Goal: Information Seeking & Learning: Learn about a topic

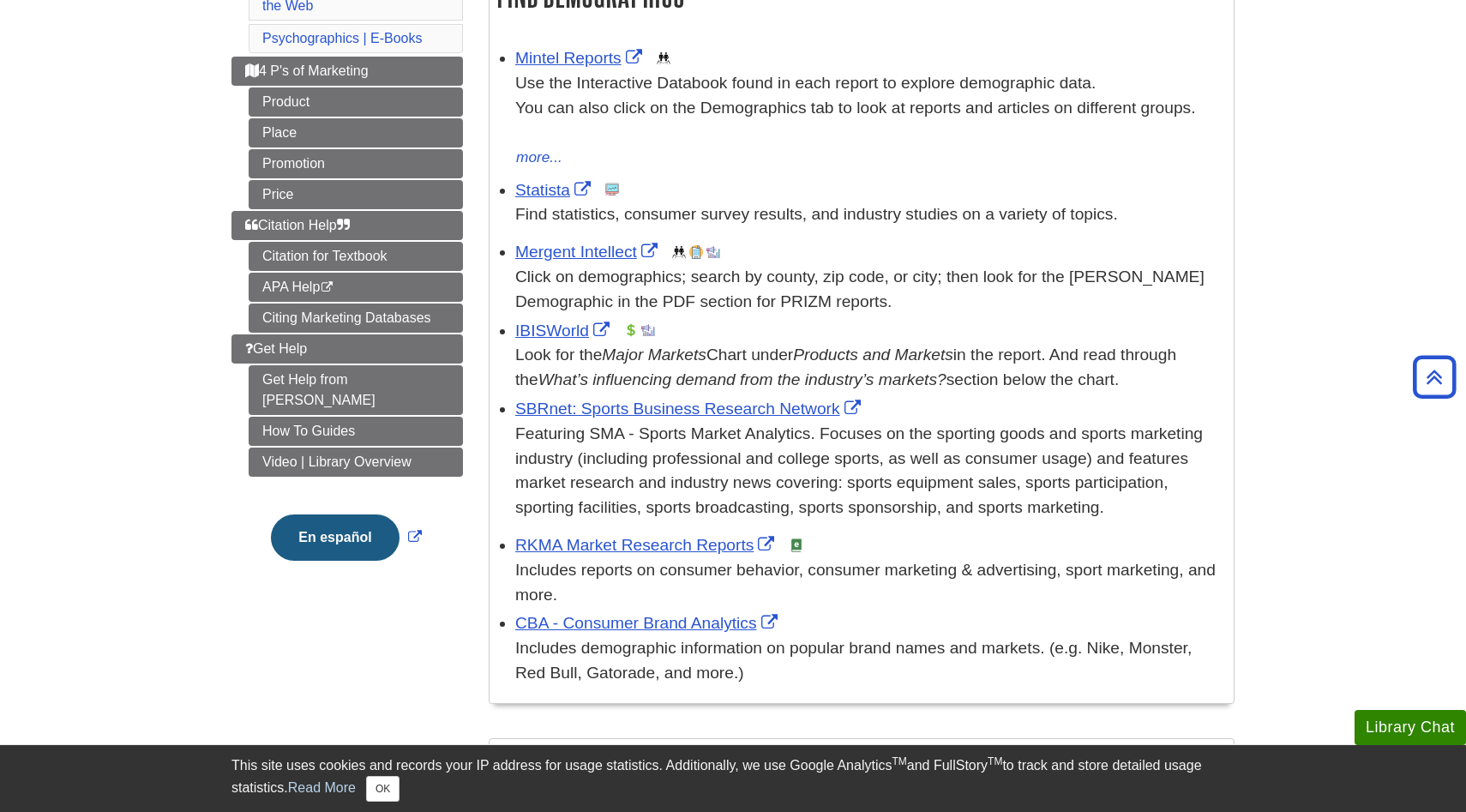
scroll to position [309, 0]
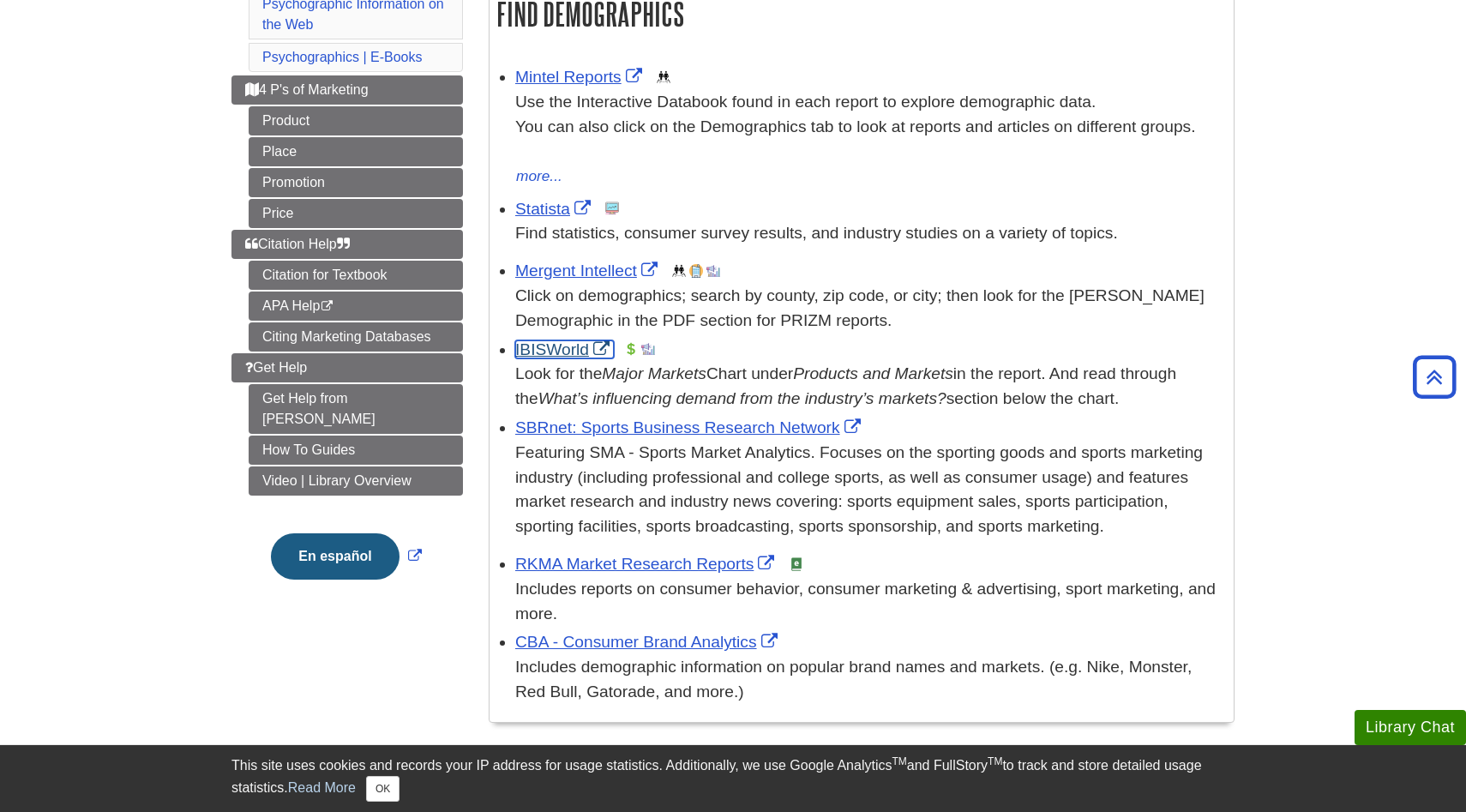
click at [550, 353] on link "IBISWorld" at bounding box center [564, 349] width 98 height 18
click at [539, 344] on link "IBISWorld" at bounding box center [564, 349] width 98 height 18
click at [578, 84] on link "Mintel Reports" at bounding box center [581, 77] width 131 height 18
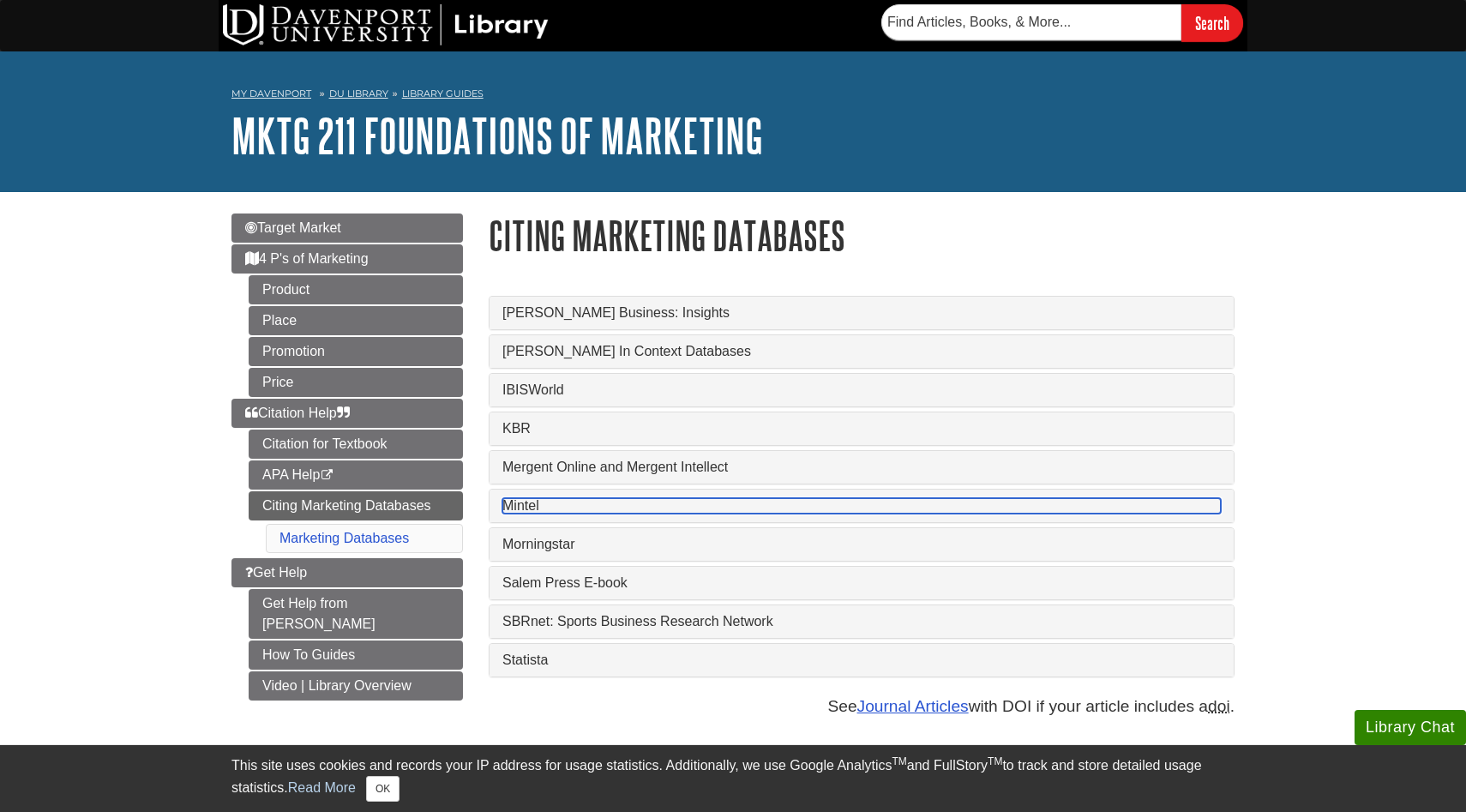
click at [532, 511] on link "Mintel" at bounding box center [861, 505] width 718 height 15
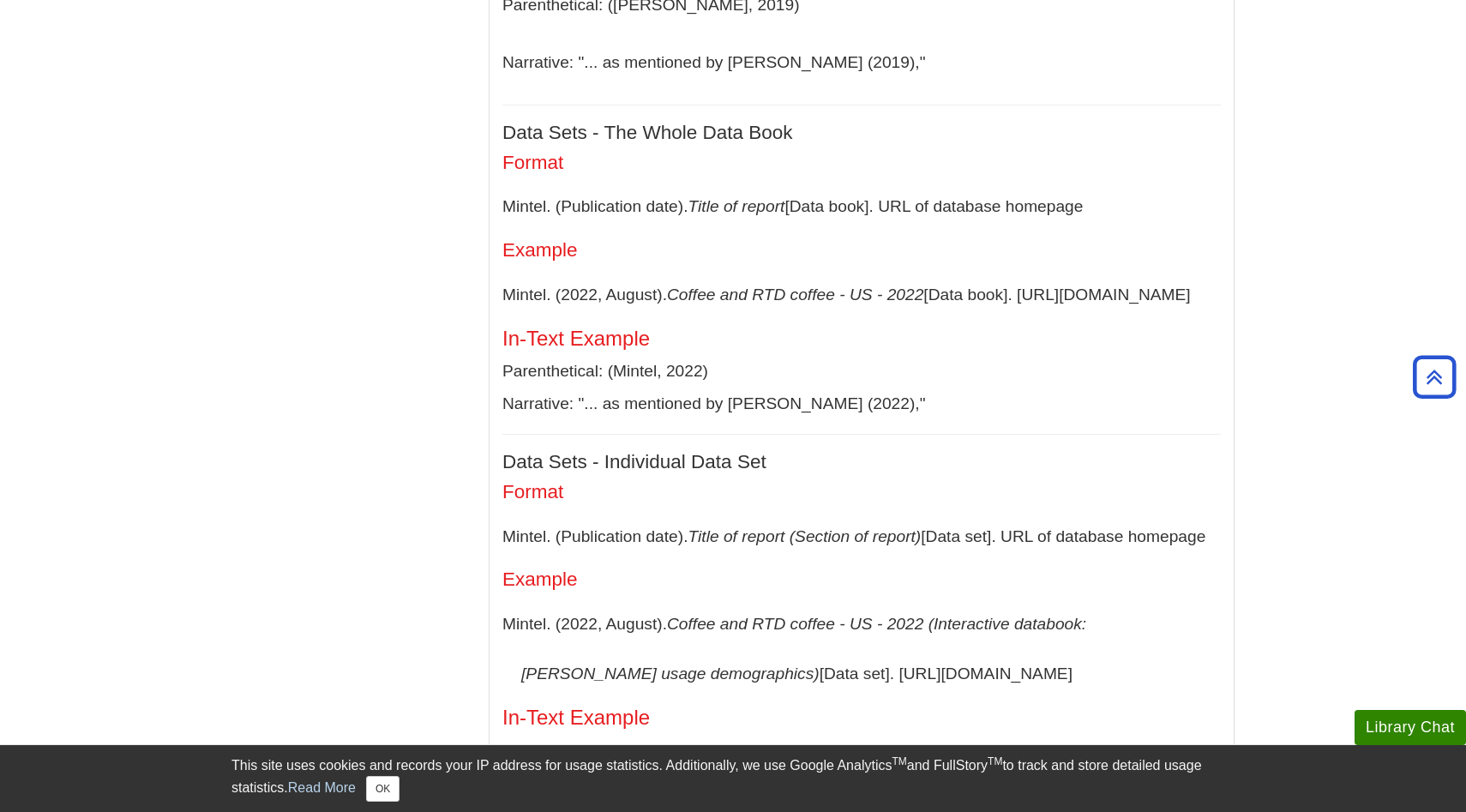
scroll to position [956, 0]
